Goal: Find specific page/section: Find specific page/section

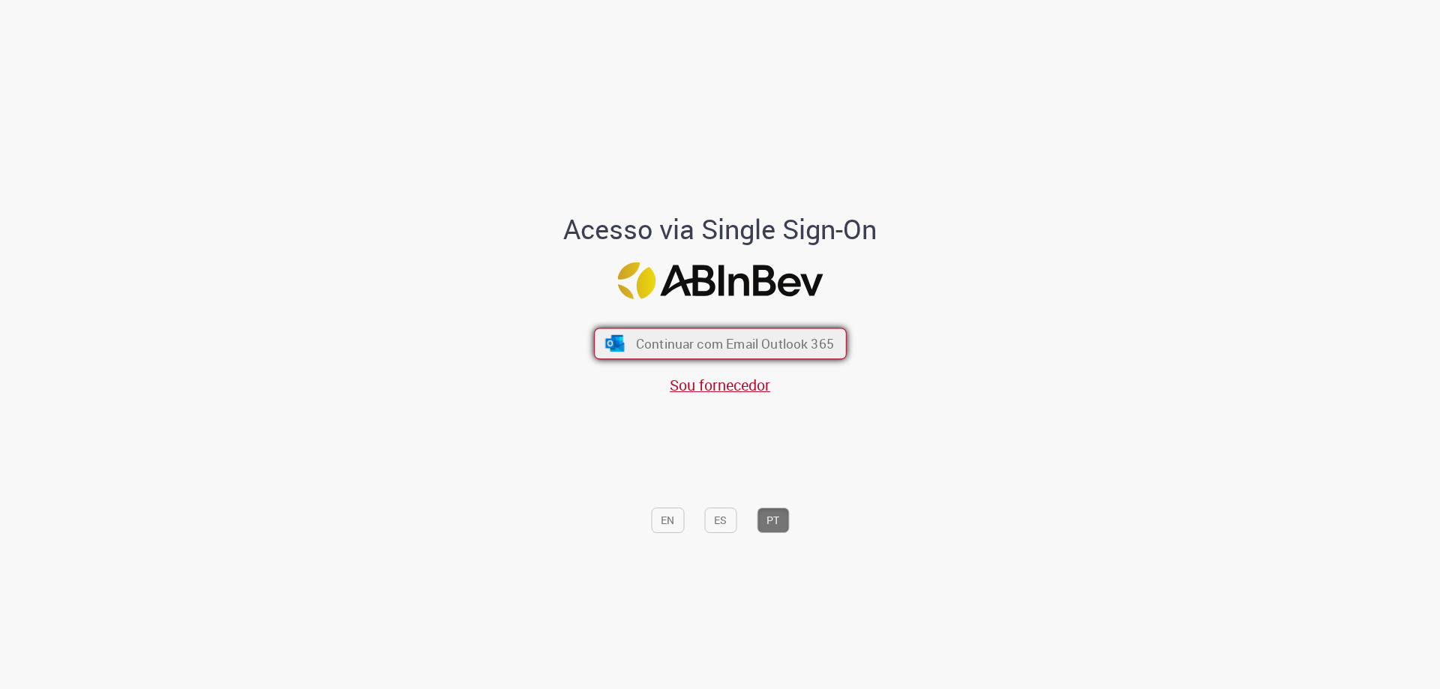
click at [684, 338] on span "Continuar com Email Outlook 365" at bounding box center [734, 343] width 198 height 17
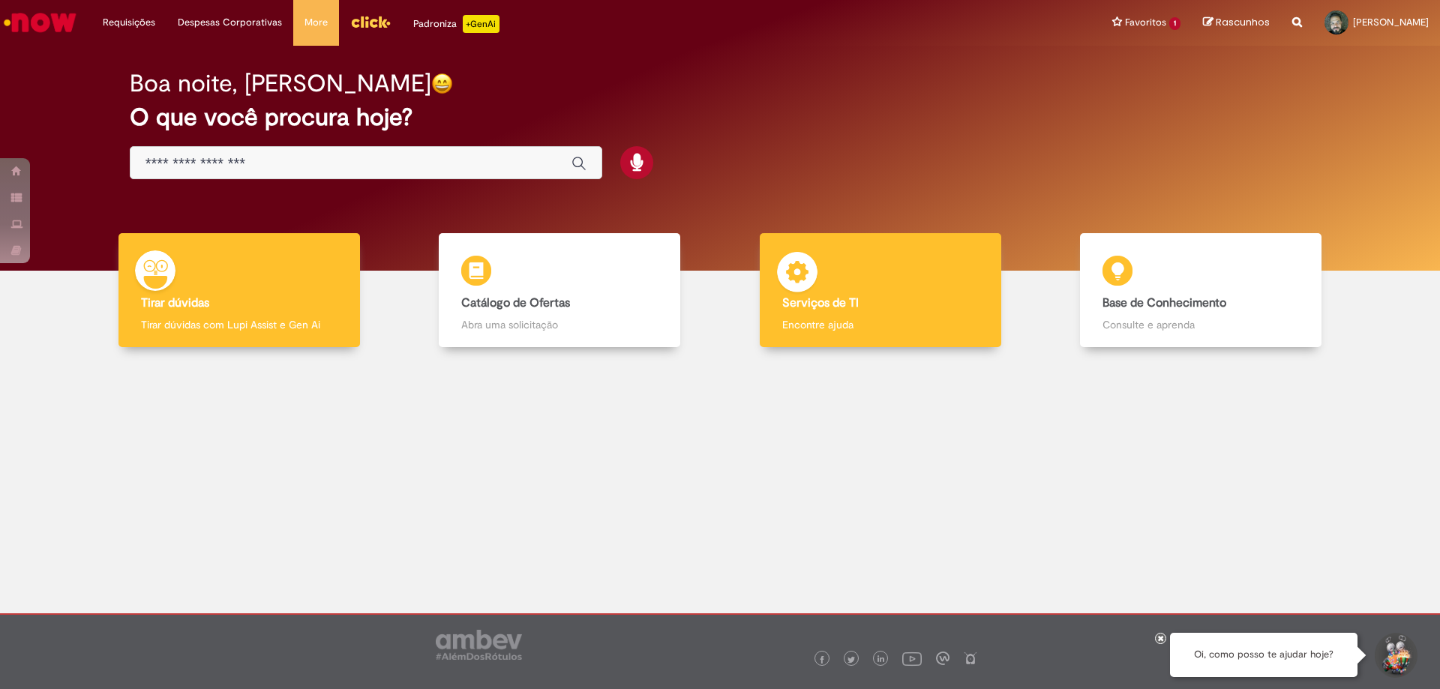
click at [831, 317] on div "Serviços de TI Serviços de TI Encontre ajuda" at bounding box center [881, 290] width 242 height 115
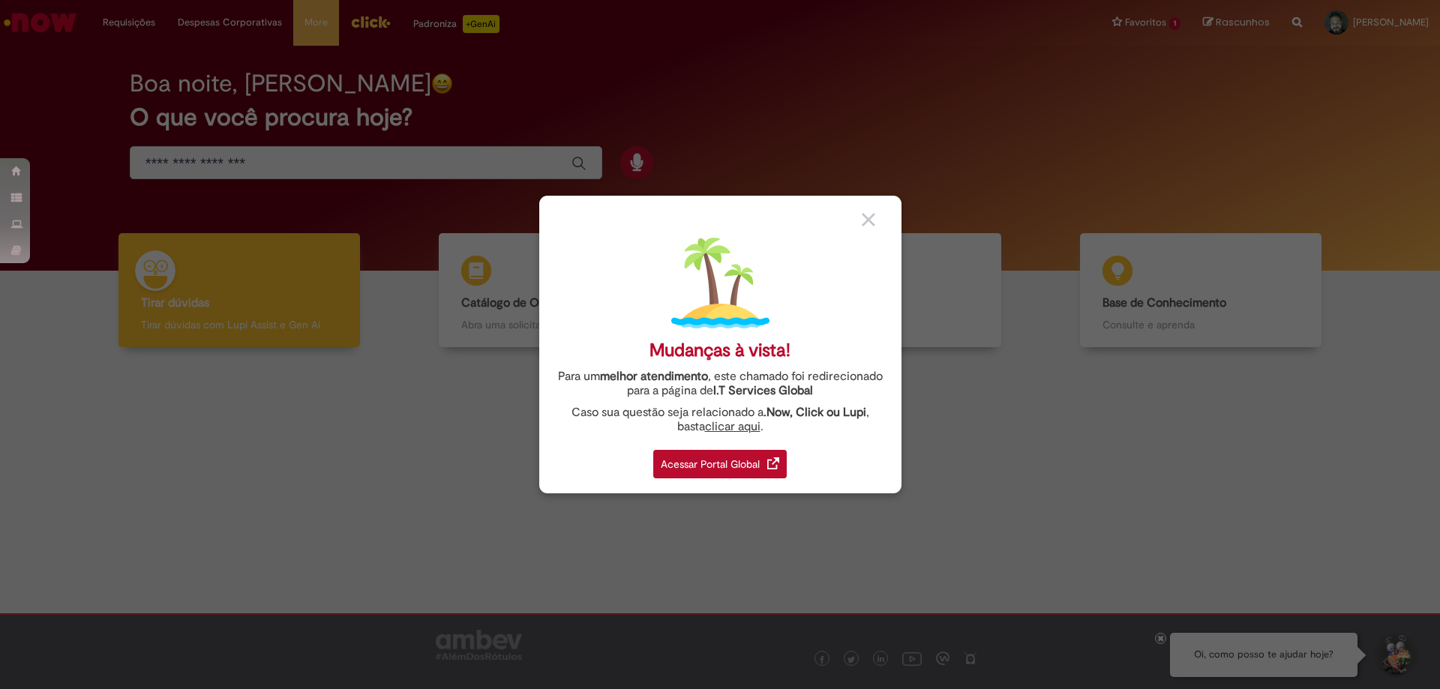
click at [870, 224] on img at bounding box center [869, 220] width 14 height 14
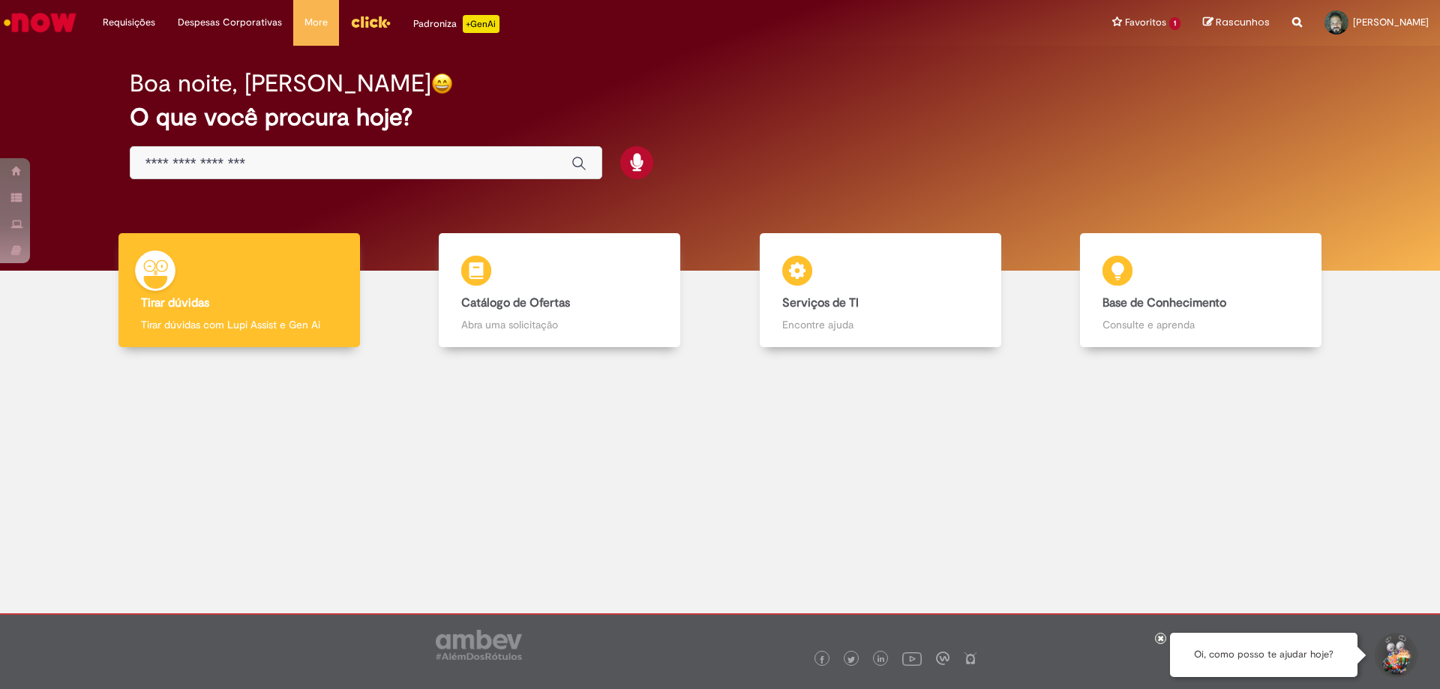
click at [371, 21] on img "Menu Cabeçalho" at bounding box center [370, 22] width 41 height 23
